Goal: Use online tool/utility

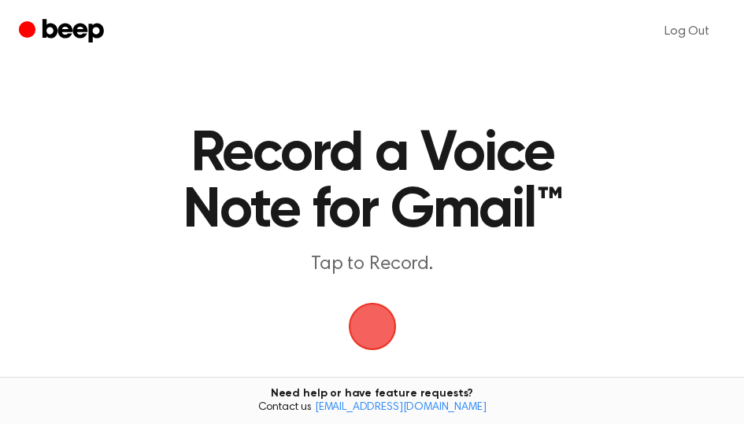
click at [373, 335] on span "button" at bounding box center [372, 326] width 71 height 71
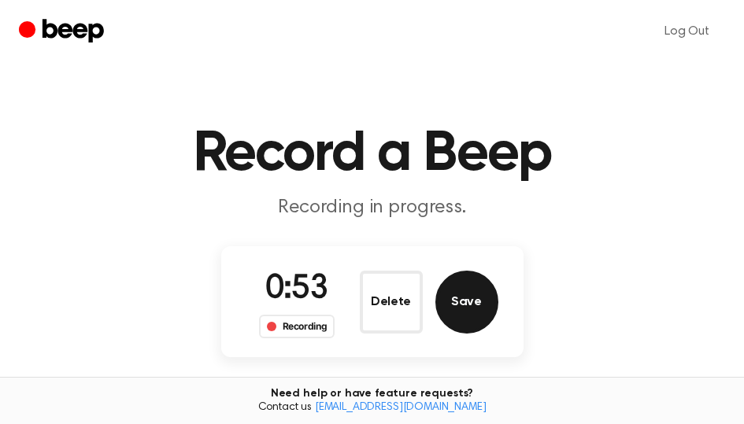
click at [480, 313] on button "Save" at bounding box center [466, 302] width 63 height 63
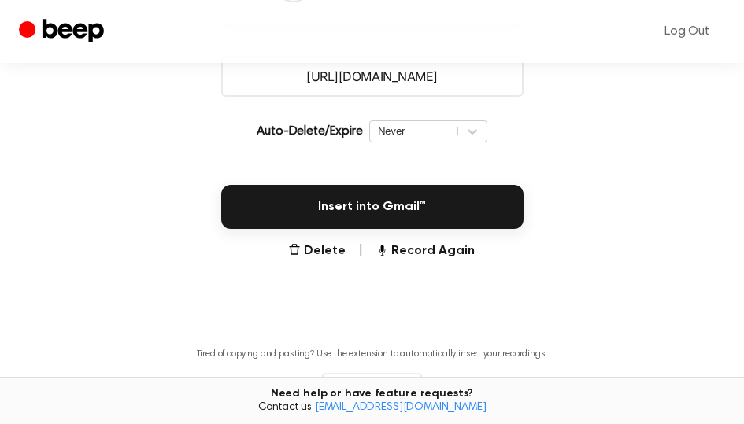
scroll to position [418, 0]
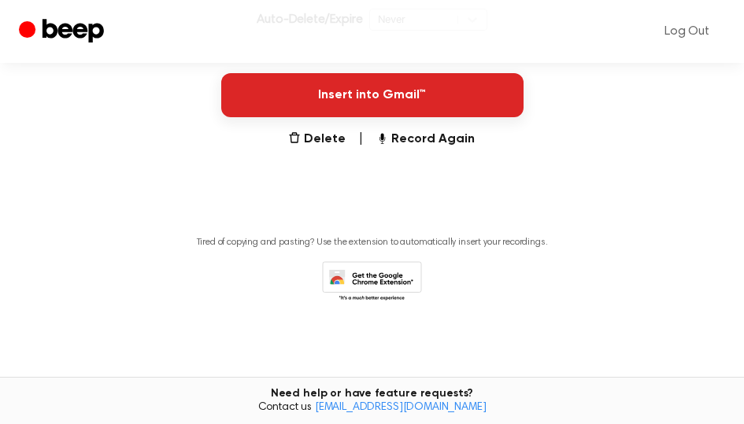
click at [398, 90] on button "Insert into Gmail™" at bounding box center [372, 95] width 302 height 44
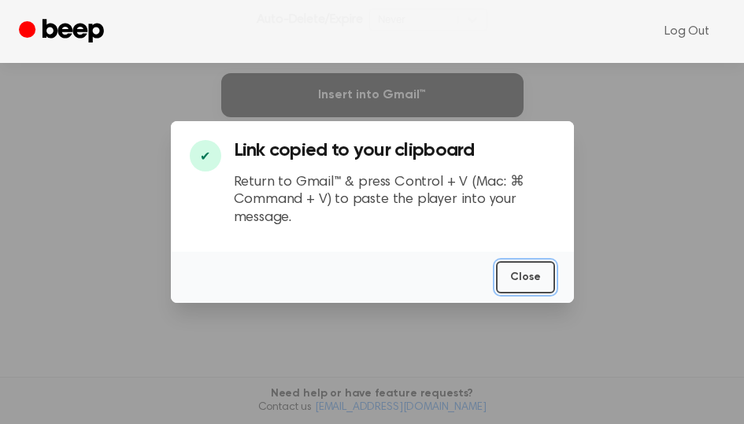
drag, startPoint x: 542, startPoint y: 284, endPoint x: 615, endPoint y: 195, distance: 114.7
click at [543, 278] on button "Close" at bounding box center [525, 277] width 59 height 32
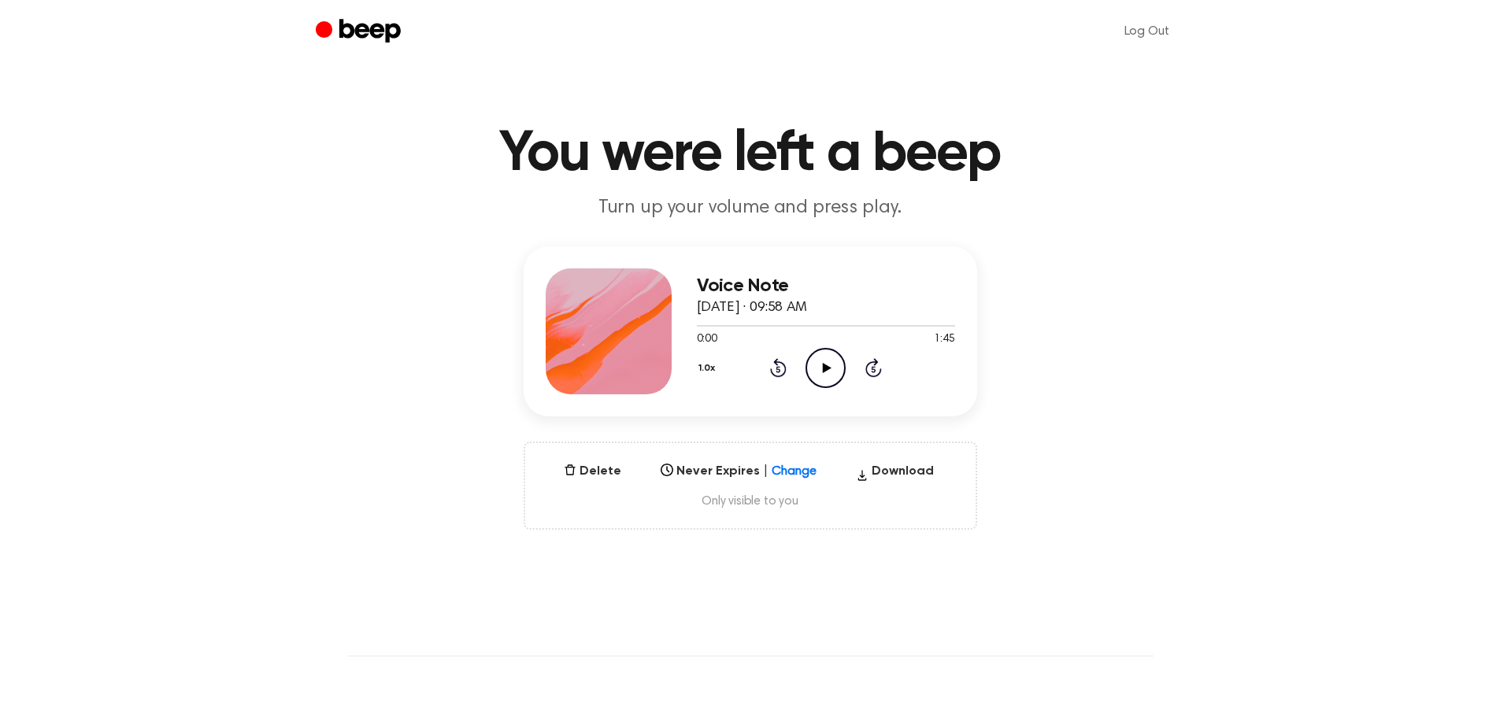
click at [827, 371] on icon "Play Audio" at bounding box center [825, 368] width 40 height 40
click at [826, 376] on icon "Pause Audio" at bounding box center [825, 368] width 40 height 40
